Goal: Task Accomplishment & Management: Use online tool/utility

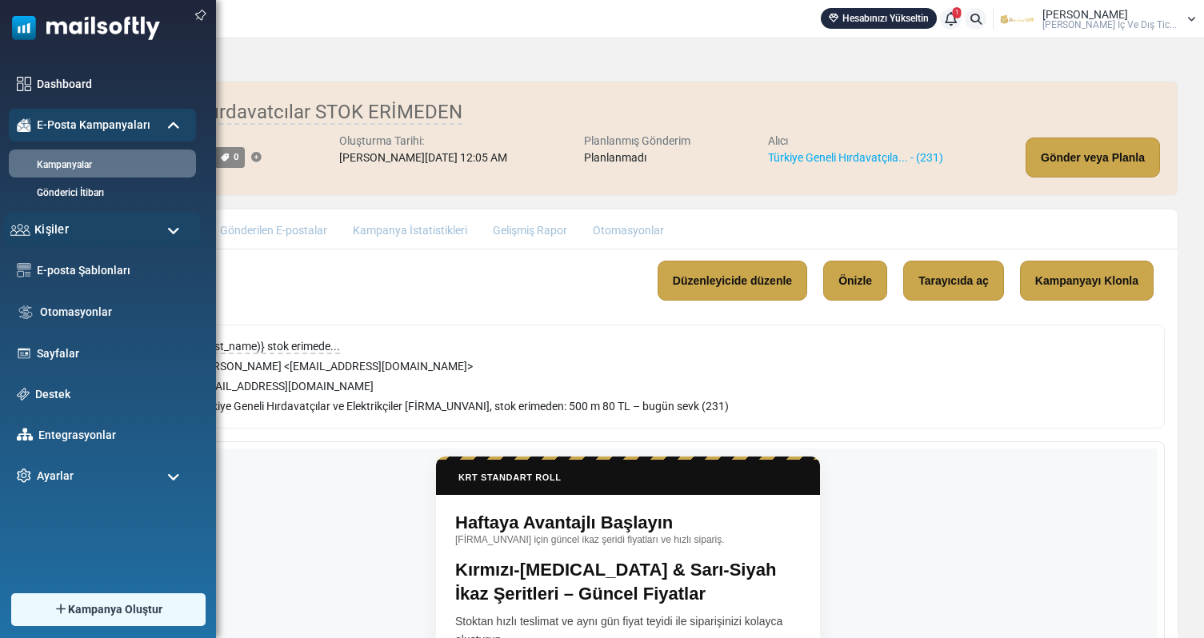
click at [74, 234] on div "Kişiler" at bounding box center [102, 230] width 197 height 34
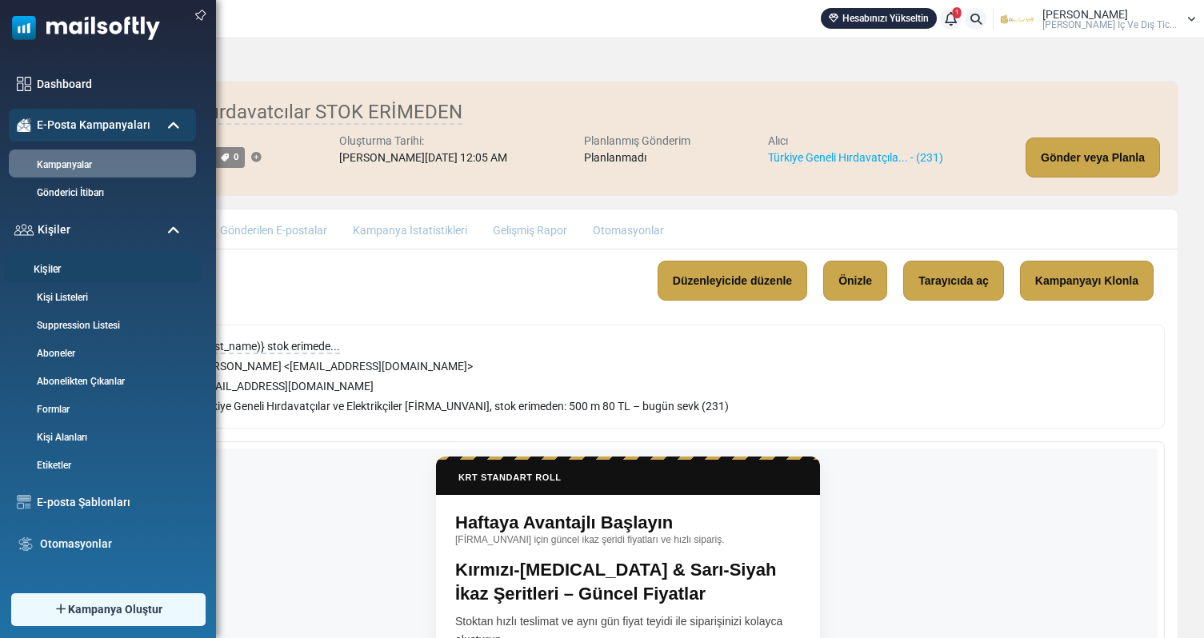
click at [58, 270] on link "Kişiler" at bounding box center [100, 269] width 192 height 15
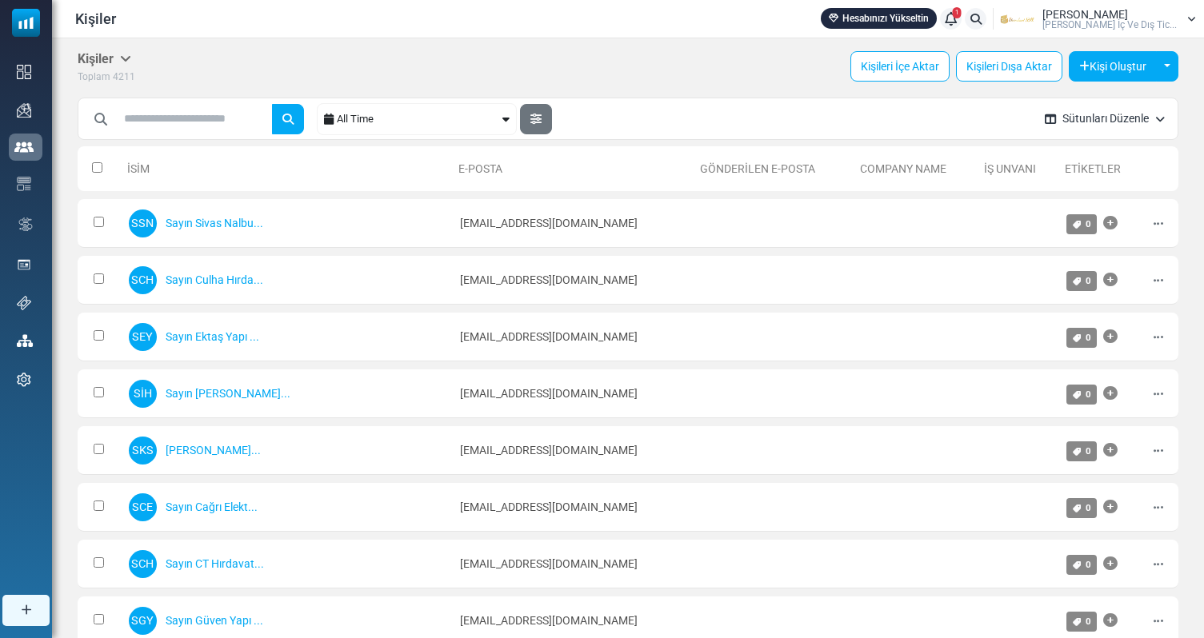
click at [473, 122] on div "All Time" at bounding box center [418, 119] width 162 height 30
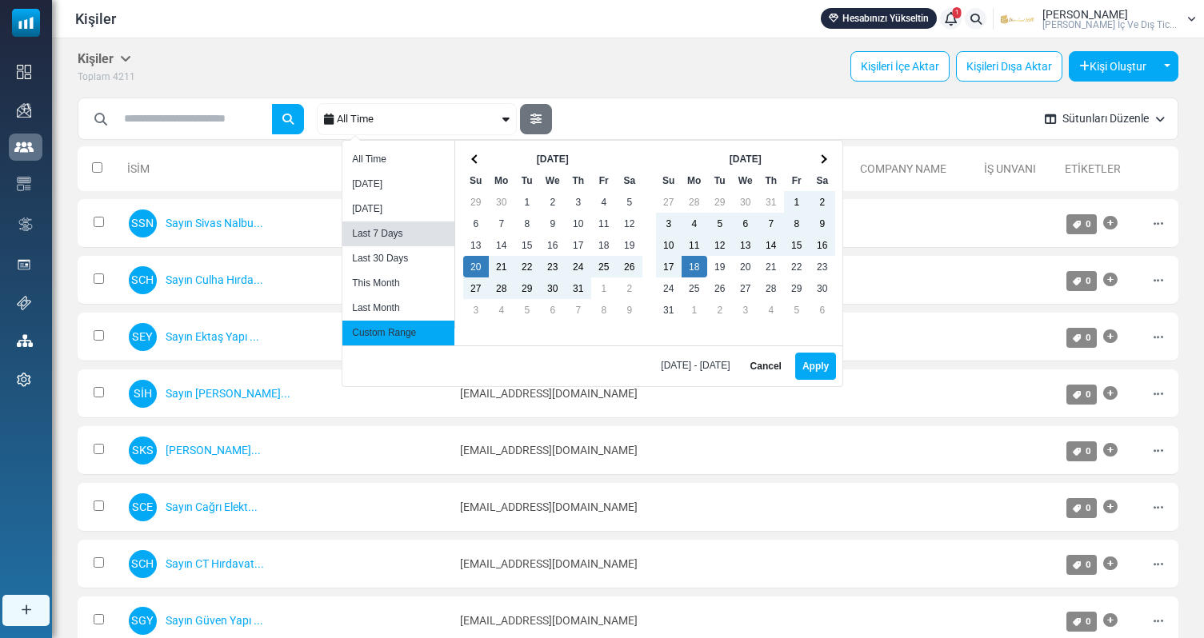
click at [390, 242] on li "Last 7 Days" at bounding box center [398, 234] width 112 height 25
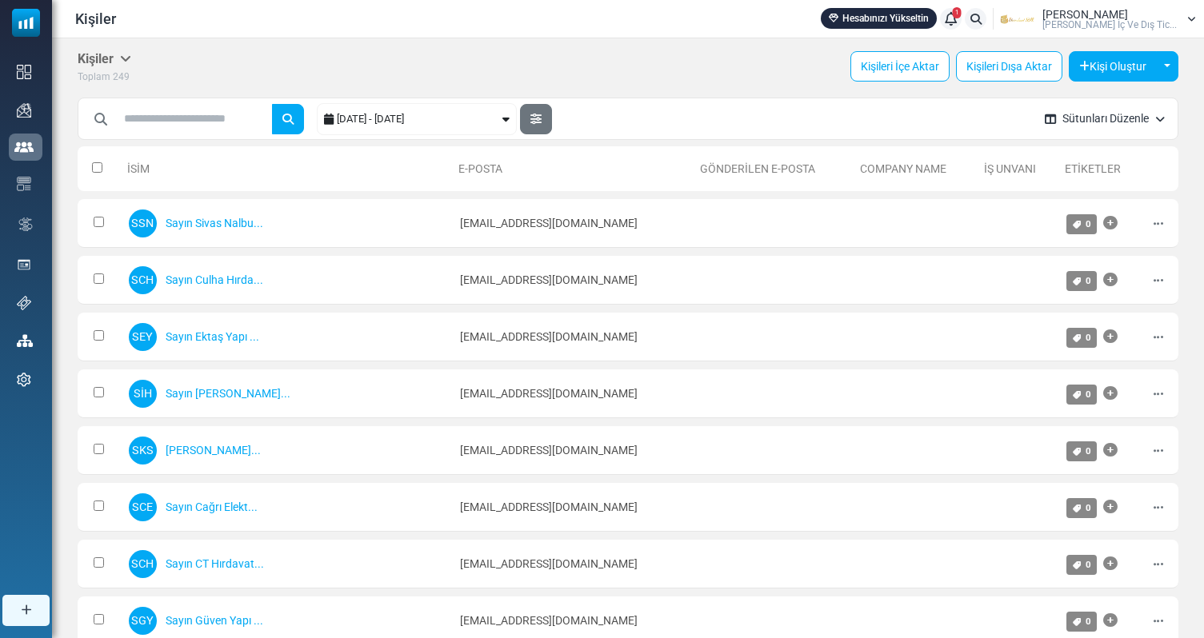
click at [389, 126] on div "[DATE] - [DATE]" at bounding box center [418, 119] width 162 height 30
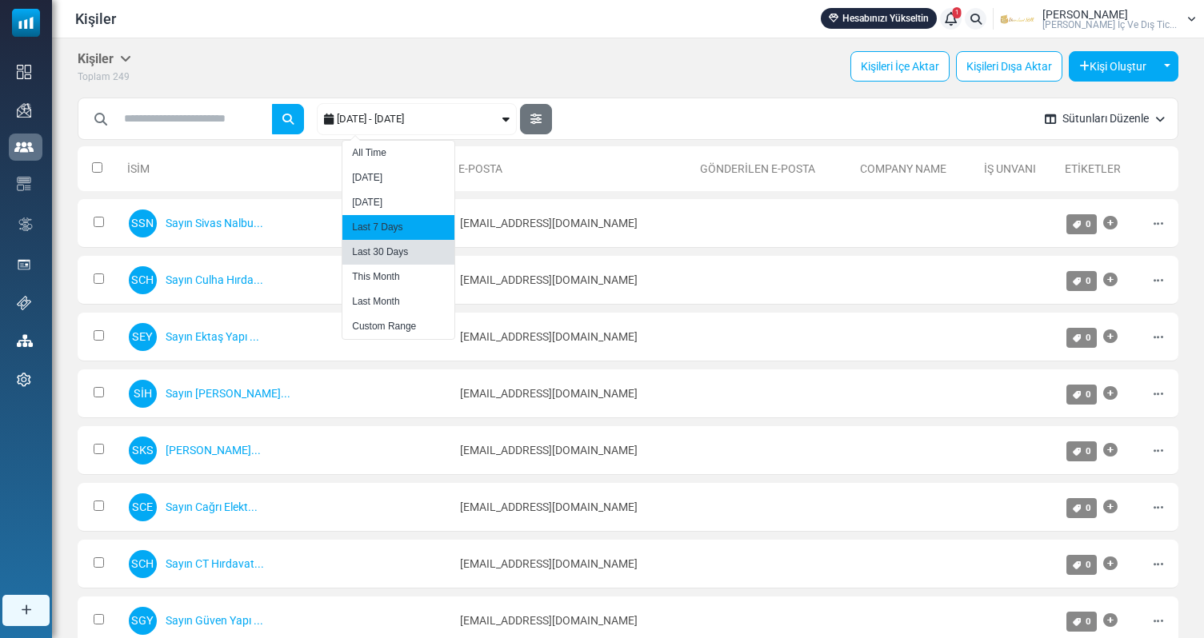
click at [385, 258] on li "Last 30 Days" at bounding box center [398, 252] width 112 height 25
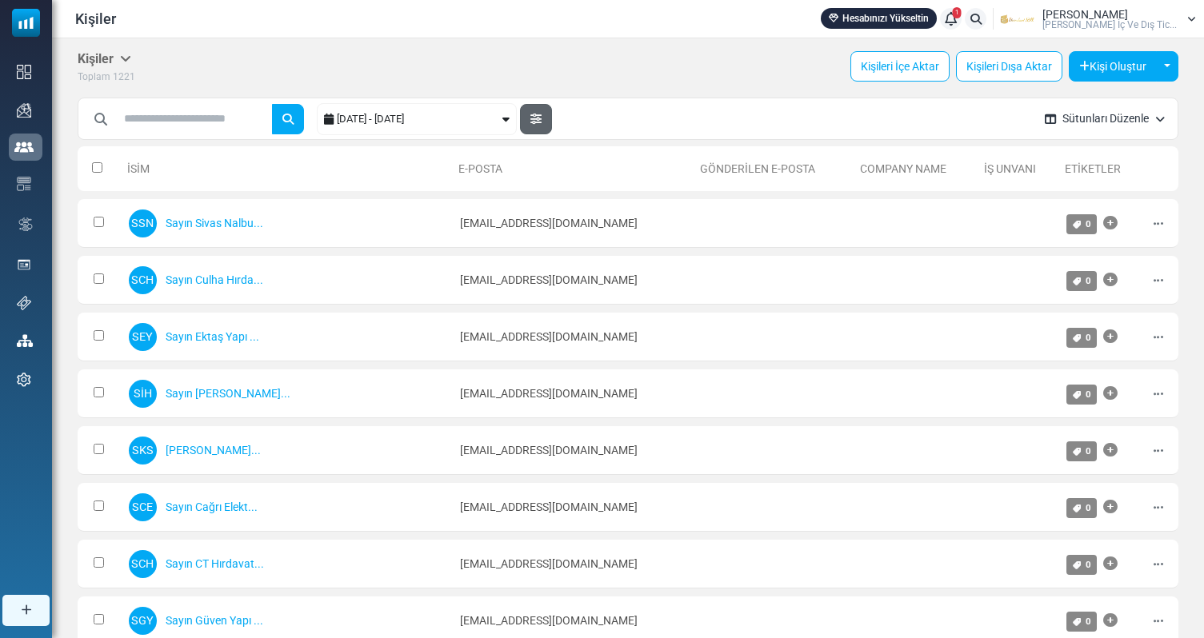
click at [537, 118] on icon "button" at bounding box center [535, 119] width 11 height 11
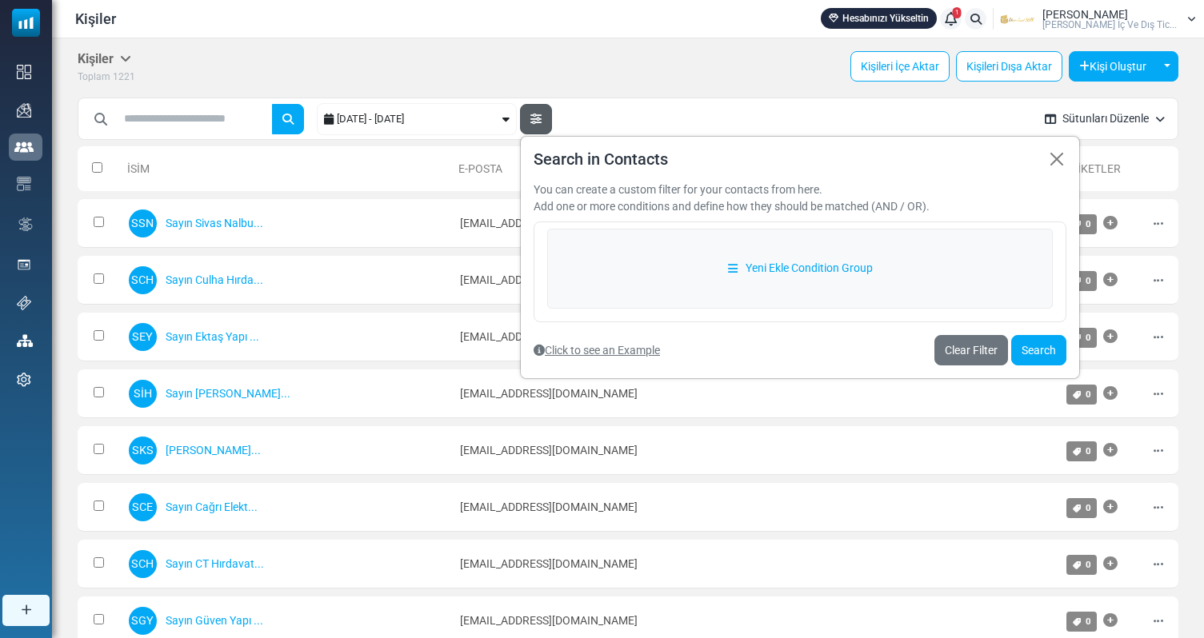
click at [615, 349] on link "Click to see an Example" at bounding box center [596, 350] width 126 height 13
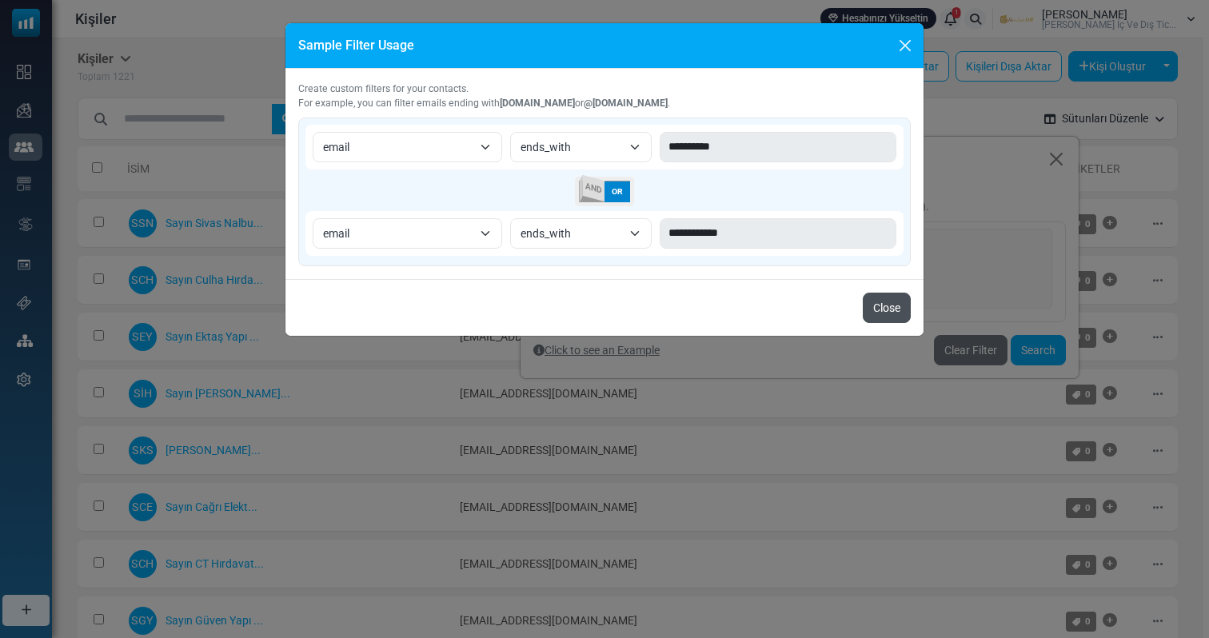
click at [888, 309] on button "Close" at bounding box center [887, 308] width 48 height 30
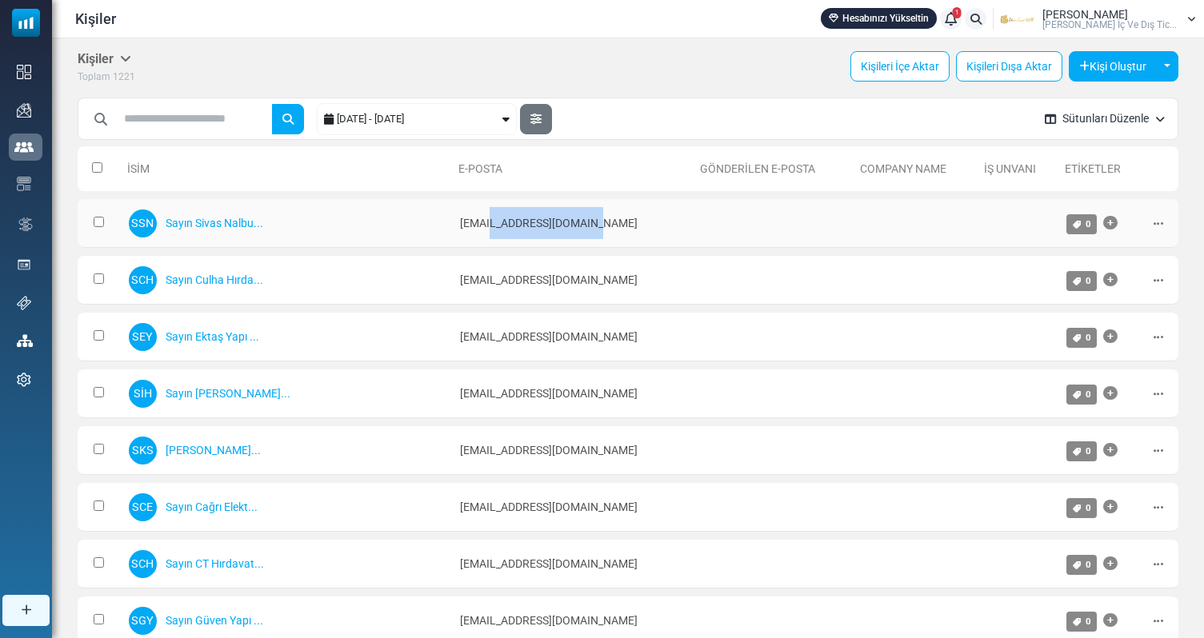
drag, startPoint x: 489, startPoint y: 222, endPoint x: 389, endPoint y: 220, distance: 99.2
click at [452, 220] on td "[EMAIL_ADDRESS][DOMAIN_NAME]" at bounding box center [573, 223] width 242 height 49
copy td "[DOMAIN_NAME]"
click at [536, 116] on icon "button" at bounding box center [535, 119] width 11 height 11
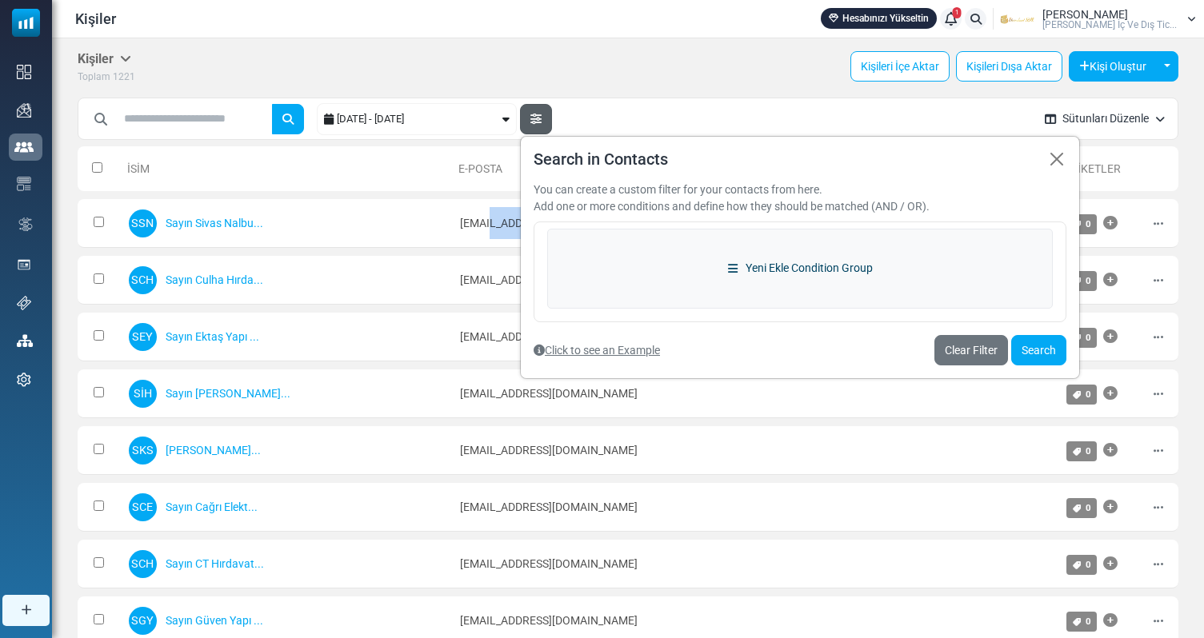
click at [755, 268] on link "Yeni Ekle Condition Group" at bounding box center [799, 269] width 505 height 80
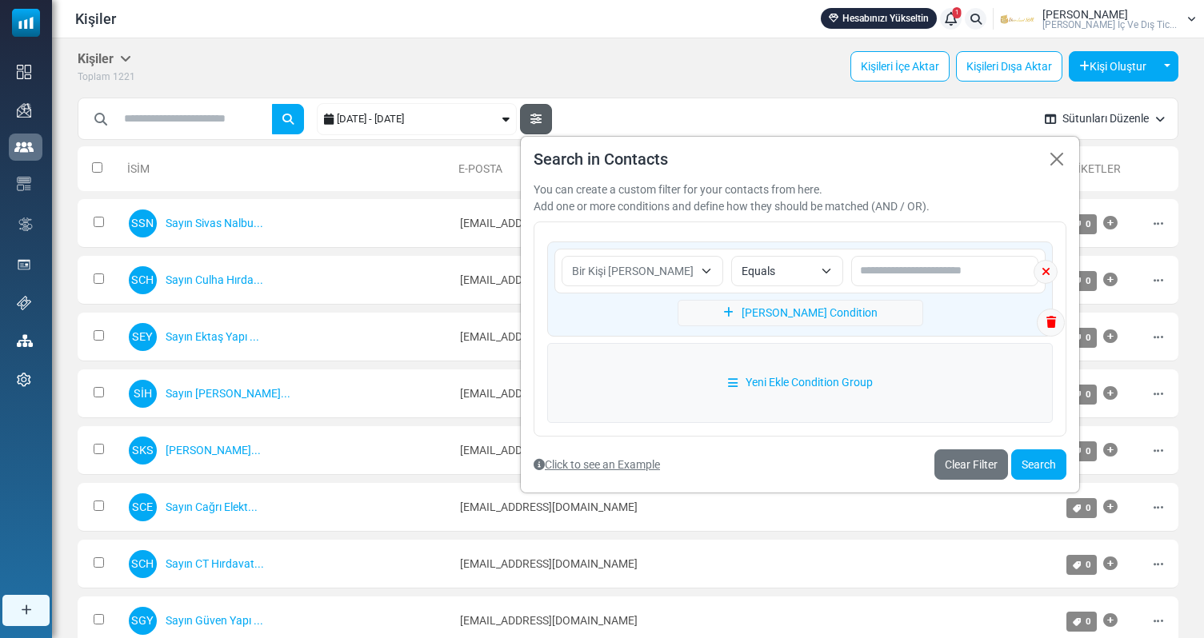
click at [617, 280] on span "Bir Kişi [PERSON_NAME]" at bounding box center [642, 271] width 162 height 30
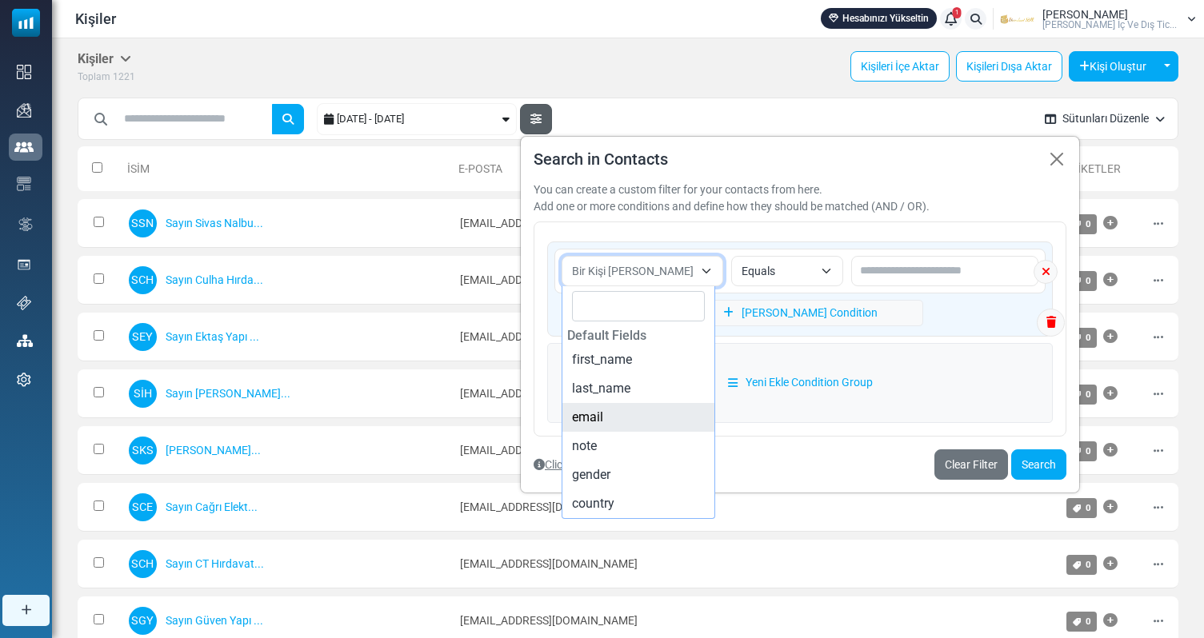
select select "*****"
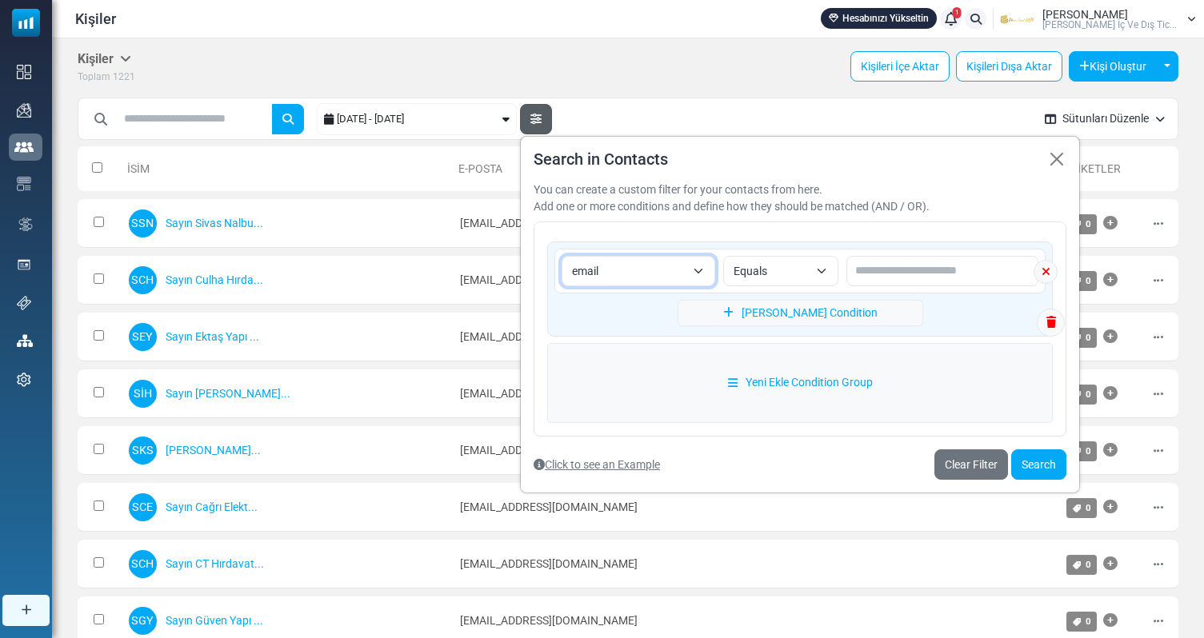
click at [806, 258] on span "Equals" at bounding box center [780, 271] width 115 height 30
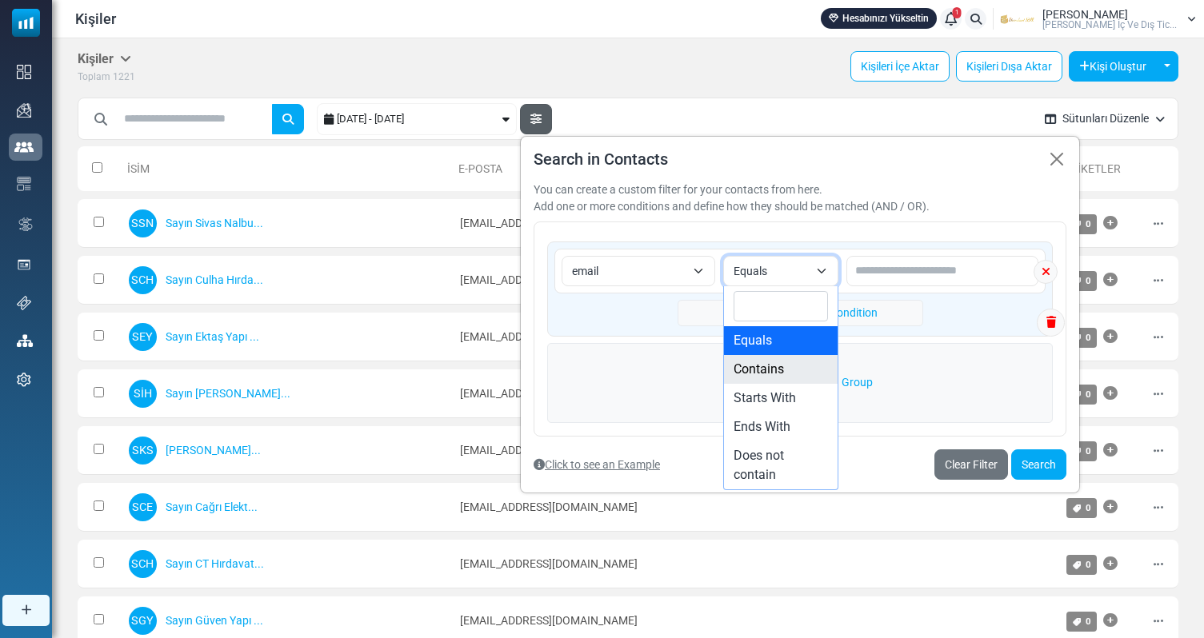
select select "********"
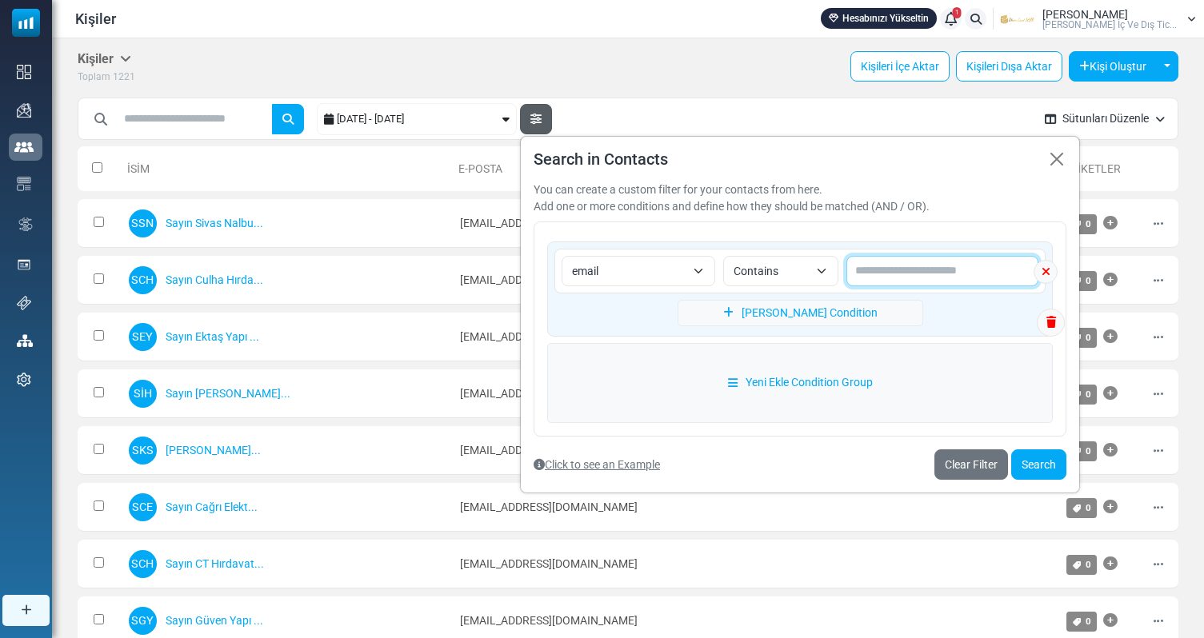
click at [933, 276] on input "text" at bounding box center [942, 271] width 192 height 30
paste input "**********"
type input "**********"
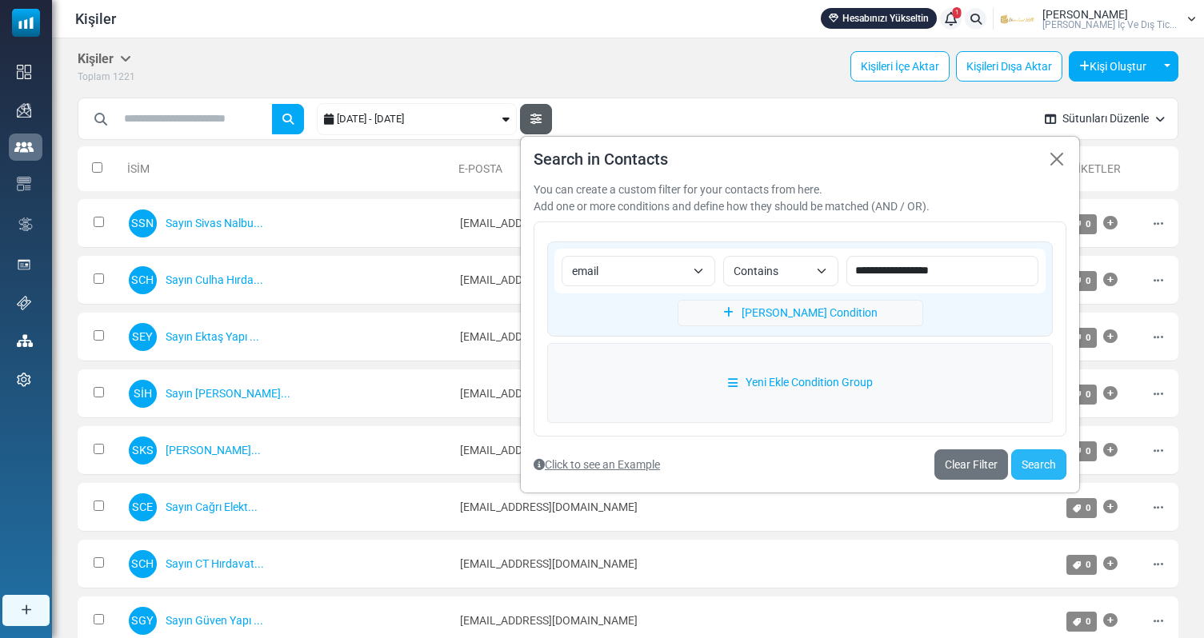
click at [1030, 461] on button "Search" at bounding box center [1038, 464] width 55 height 30
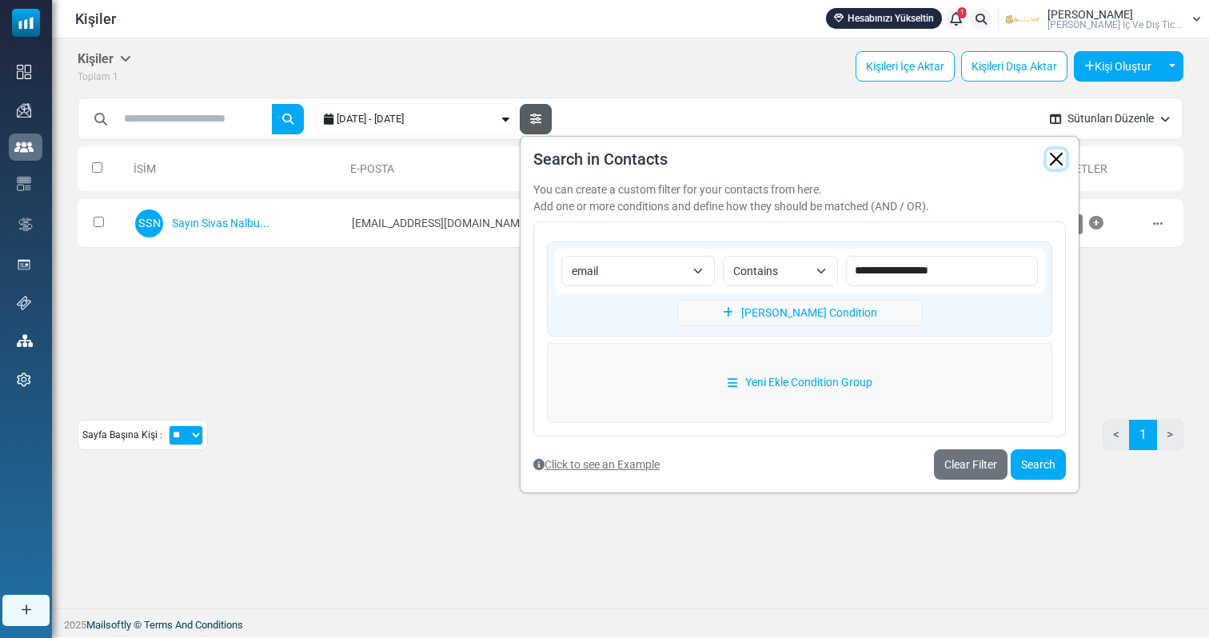
click at [1055, 158] on button "button" at bounding box center [1056, 159] width 19 height 19
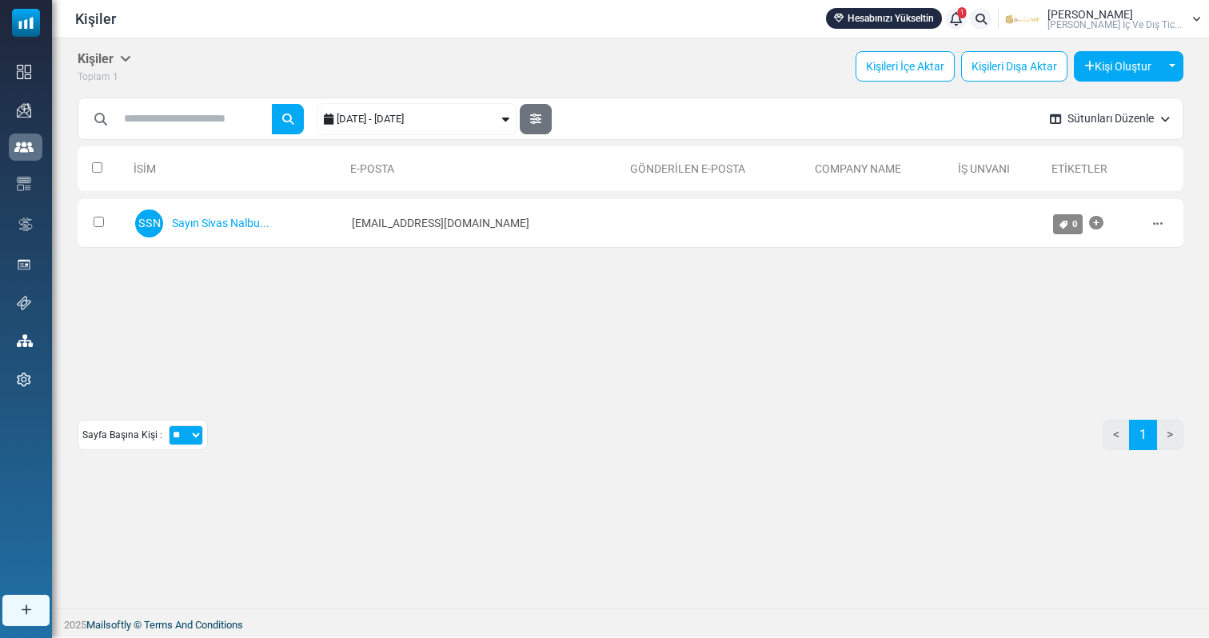
click at [562, 118] on div "**********" at bounding box center [557, 119] width 959 height 45
click at [547, 118] on button "button" at bounding box center [536, 119] width 32 height 30
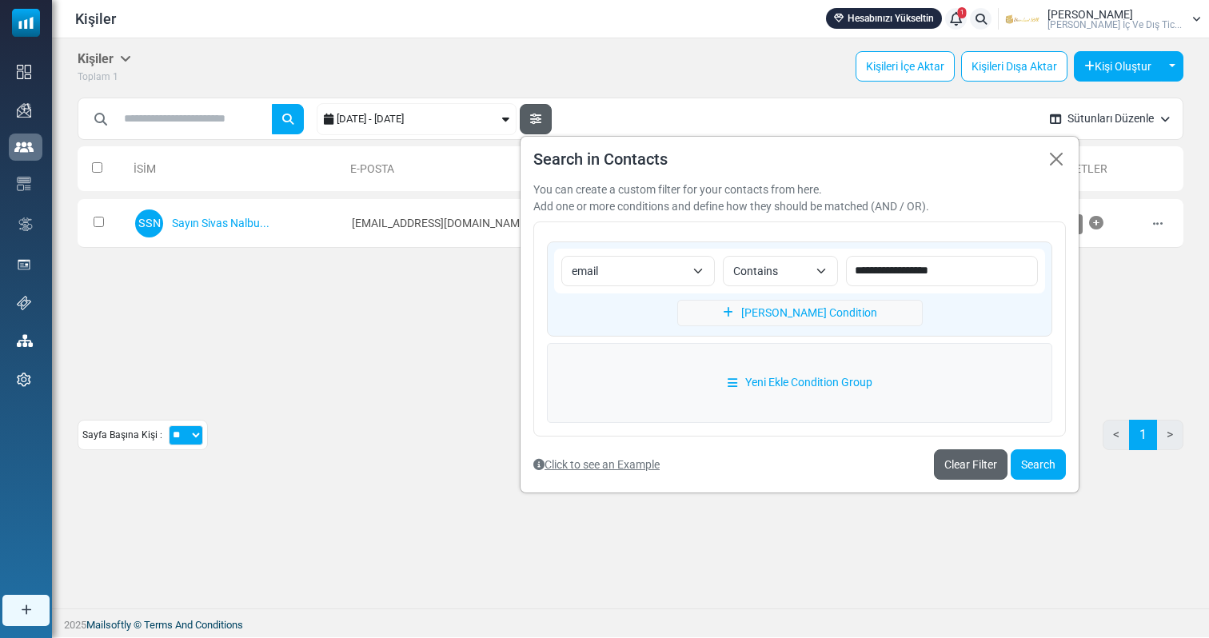
click at [966, 468] on link "Clear Filter" at bounding box center [971, 464] width 74 height 30
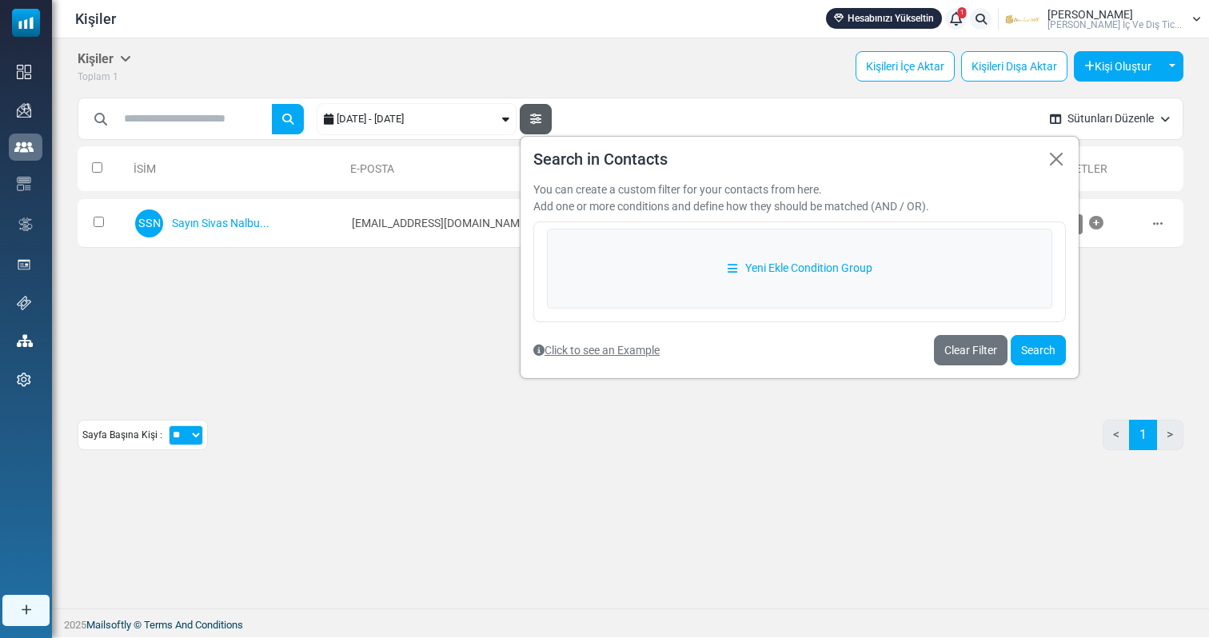
click at [408, 122] on div "[DATE] - [DATE]" at bounding box center [418, 119] width 162 height 30
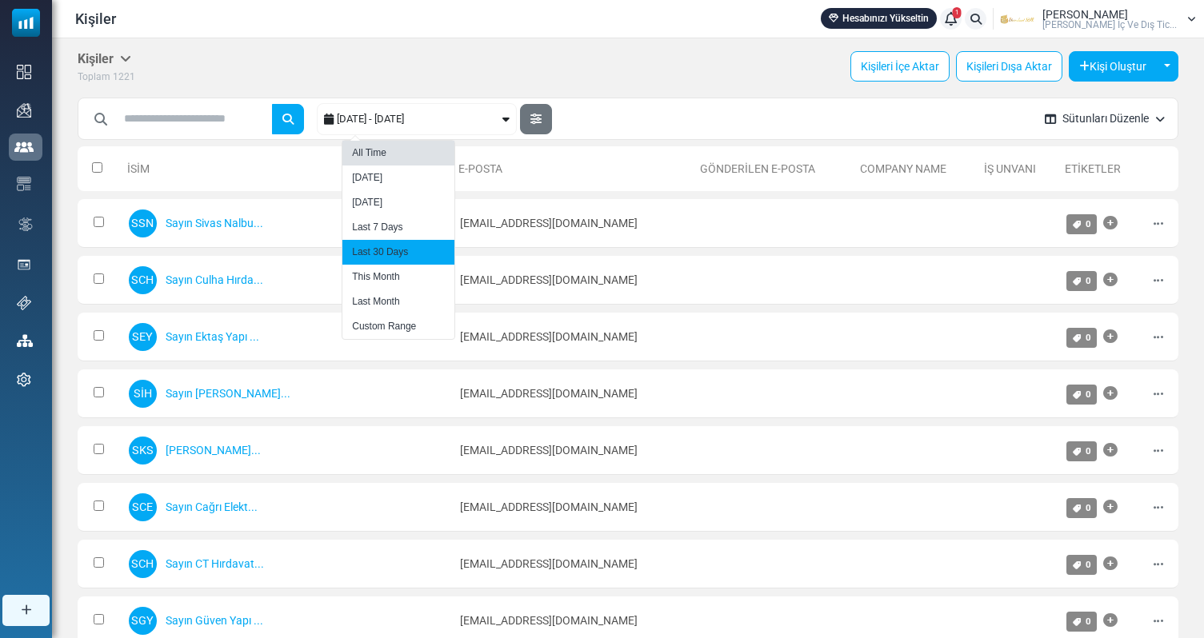
click at [388, 145] on li "All Time" at bounding box center [398, 153] width 112 height 25
